Goal: Task Accomplishment & Management: Use online tool/utility

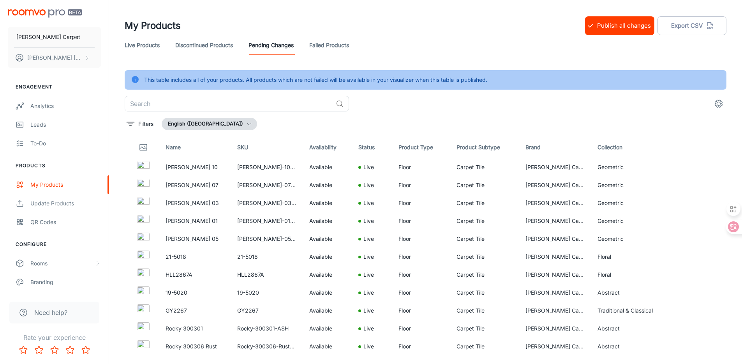
click at [637, 28] on button "Publish all changes" at bounding box center [619, 25] width 69 height 19
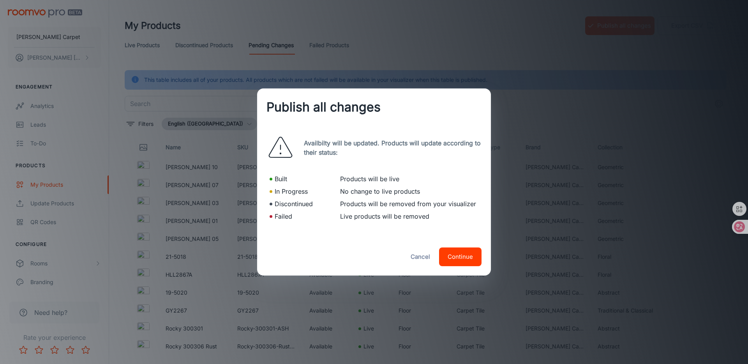
click at [462, 255] on button "Continue" at bounding box center [460, 256] width 42 height 19
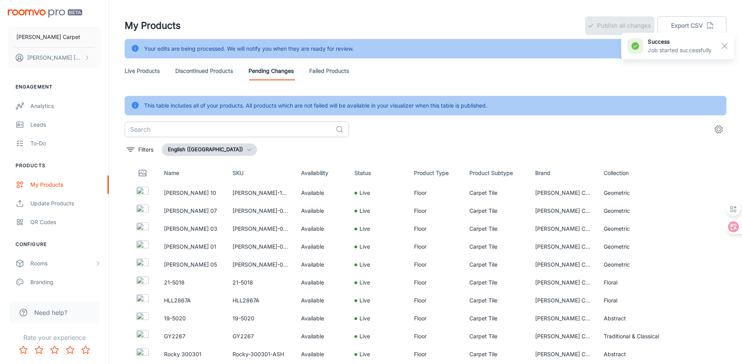
click at [190, 124] on input "text" at bounding box center [229, 129] width 208 height 16
paste input "LX03808-1"
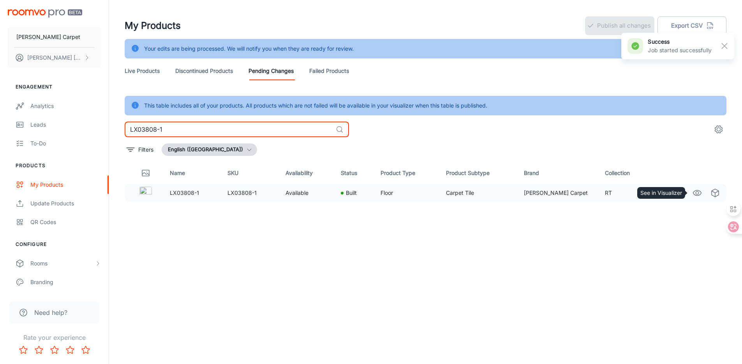
click at [694, 190] on icon "See in Visualizer" at bounding box center [696, 192] width 9 height 9
click at [242, 134] on input "LX03808-1" at bounding box center [229, 129] width 208 height 16
paste input "7-2"
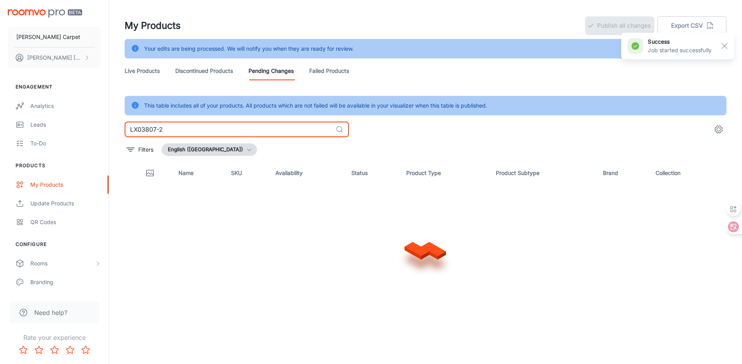
type input "LX03807-2"
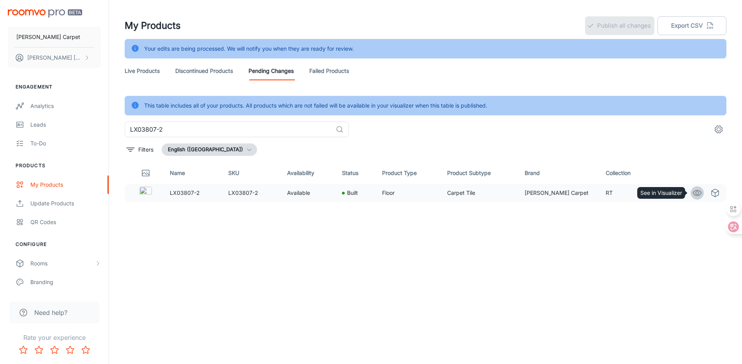
click at [693, 193] on icon "See in Visualizer" at bounding box center [696, 192] width 9 height 9
